Goal: Transaction & Acquisition: Purchase product/service

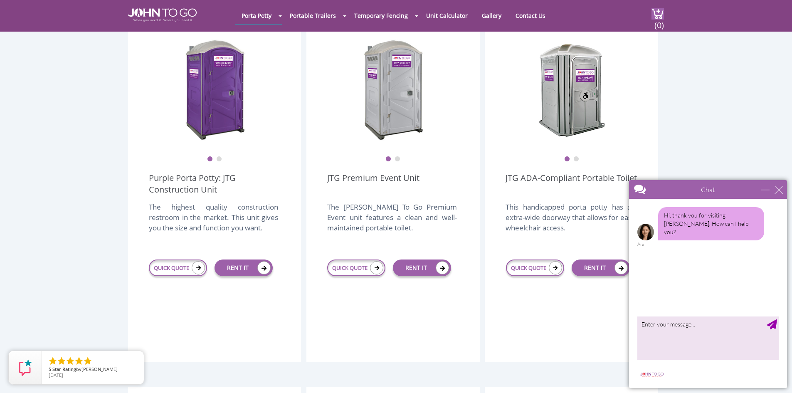
scroll to position [249, 0]
click at [778, 186] on div "close" at bounding box center [778, 189] width 8 height 8
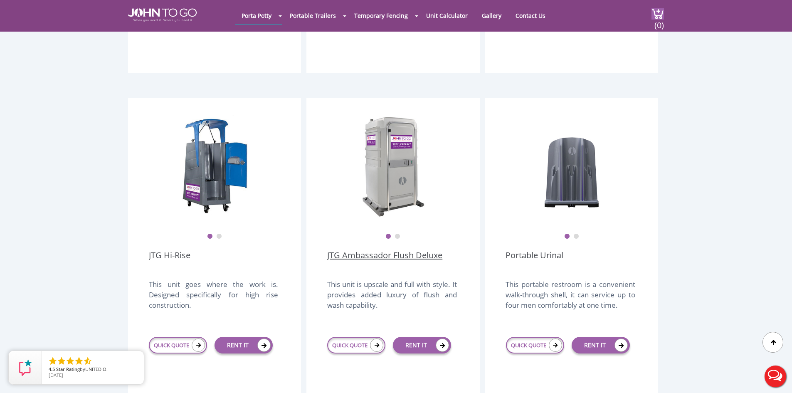
scroll to position [582, 0]
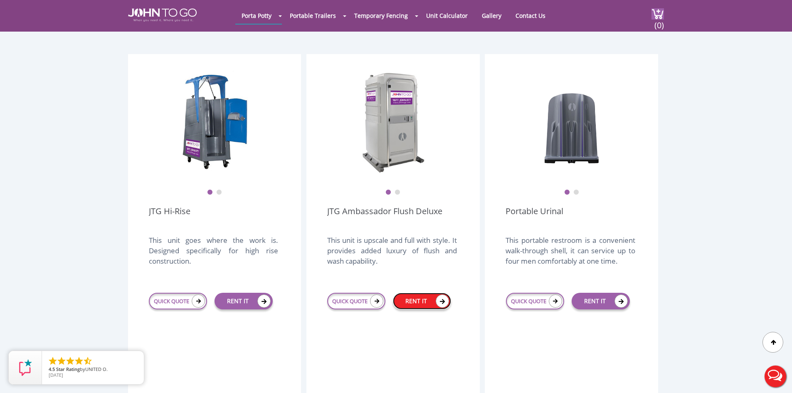
click at [420, 293] on link "RENT IT" at bounding box center [422, 301] width 58 height 17
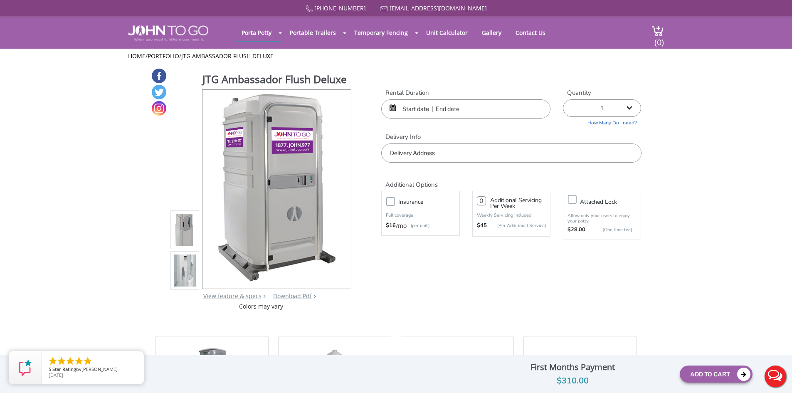
click at [420, 110] on input "text" at bounding box center [465, 108] width 169 height 19
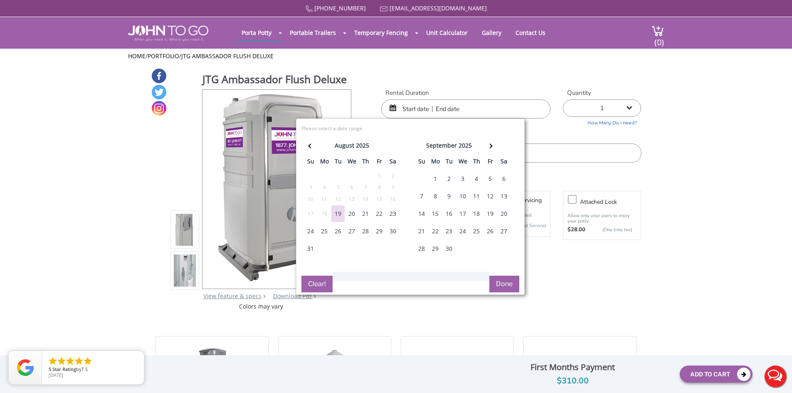
click at [392, 213] on div "23" at bounding box center [392, 213] width 13 height 17
click at [313, 229] on div "24" at bounding box center [310, 231] width 13 height 17
type input "08/23/2025 to 08/24/2025"
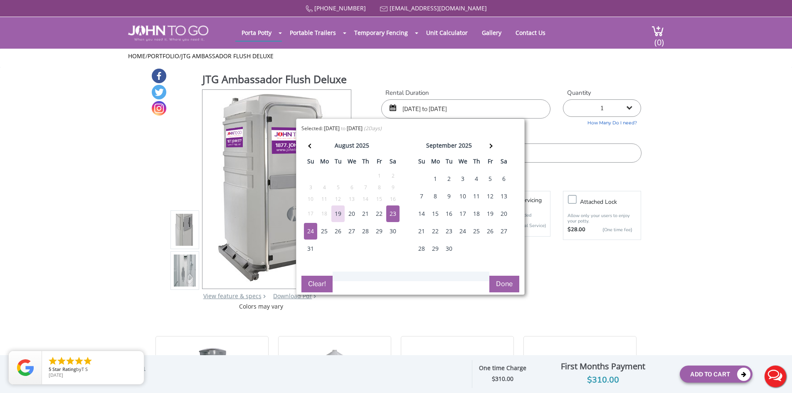
click at [503, 280] on button "Done" at bounding box center [504, 284] width 30 height 17
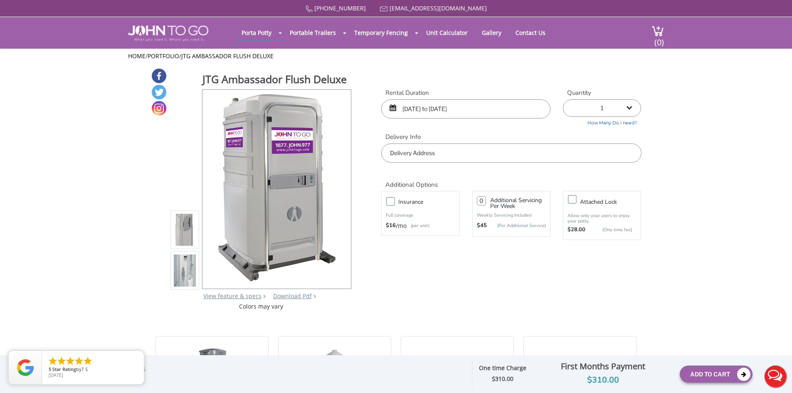
click at [428, 153] on input "text" at bounding box center [511, 152] width 260 height 19
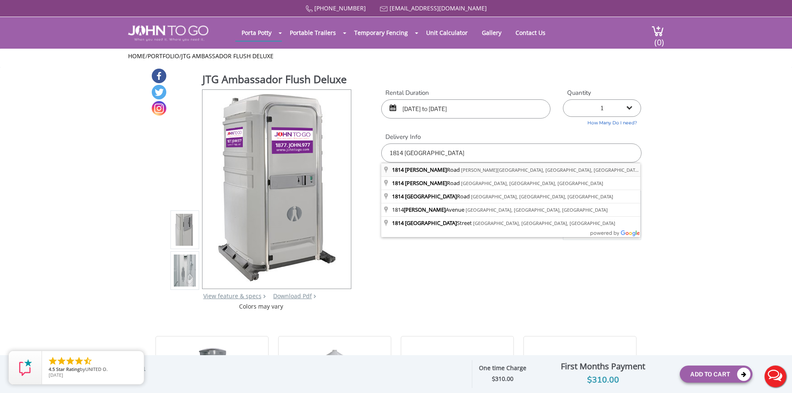
type input "1814 Pennington Road, Ewing Township, NJ, USA"
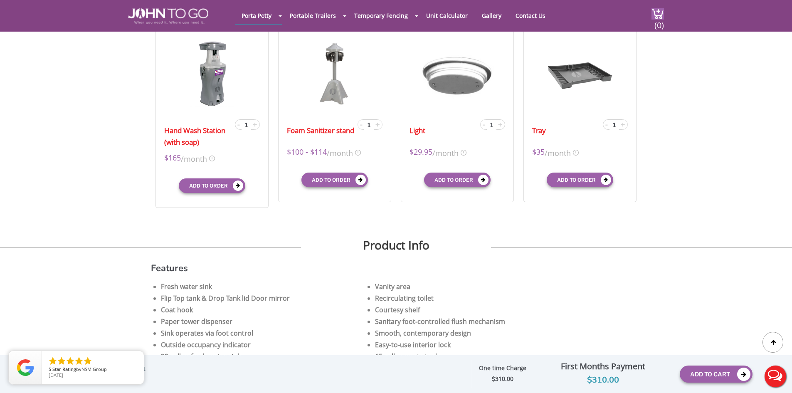
scroll to position [333, 0]
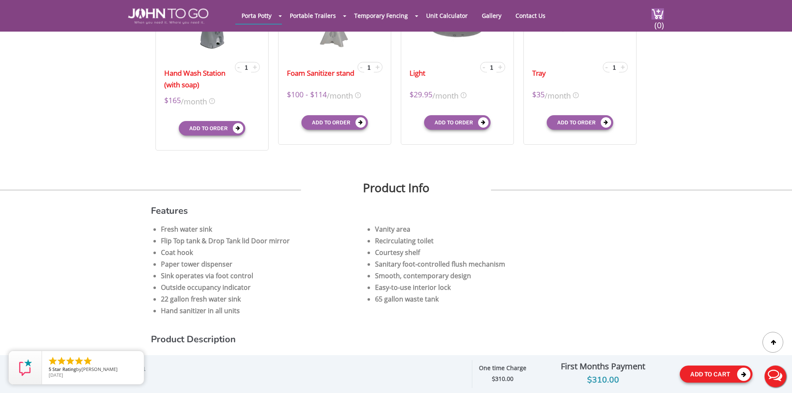
click at [721, 371] on button "Add To Cart" at bounding box center [716, 373] width 73 height 17
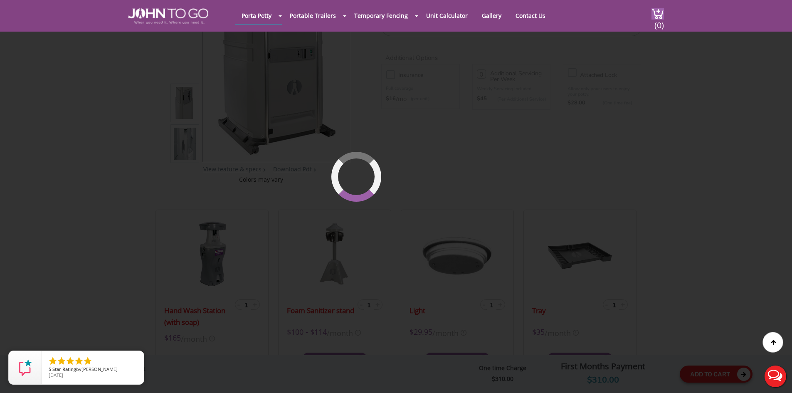
scroll to position [57, 0]
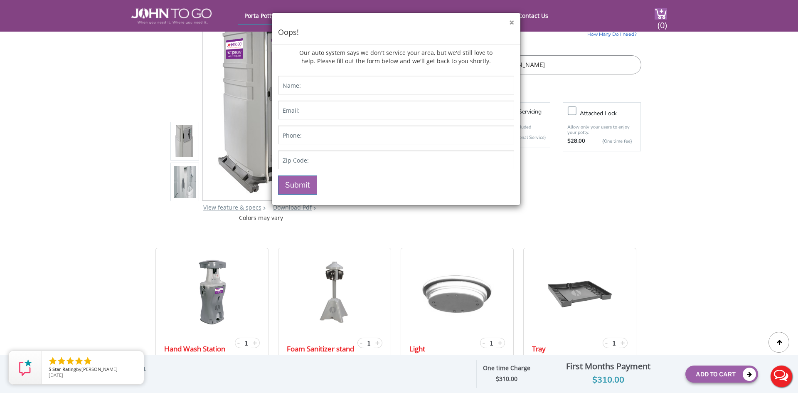
click at [512, 23] on button "×" at bounding box center [511, 22] width 5 height 9
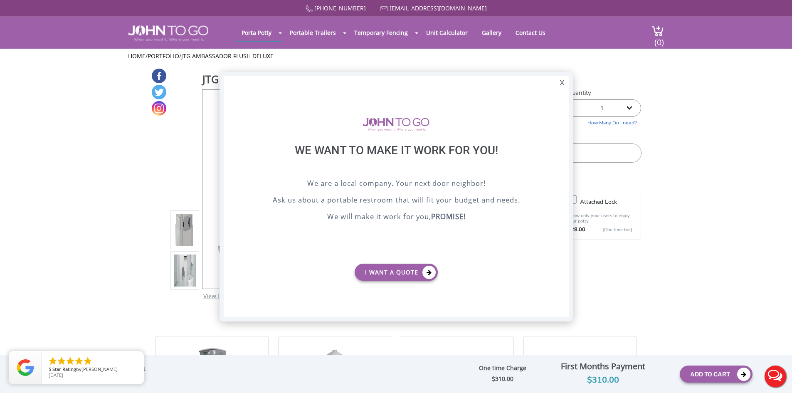
scroll to position [0, 0]
